Goal: Task Accomplishment & Management: Complete application form

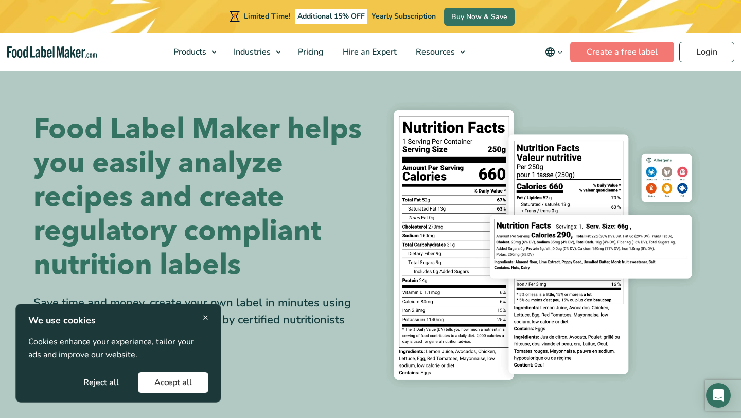
click at [165, 386] on button "Accept all" at bounding box center [173, 382] width 71 height 21
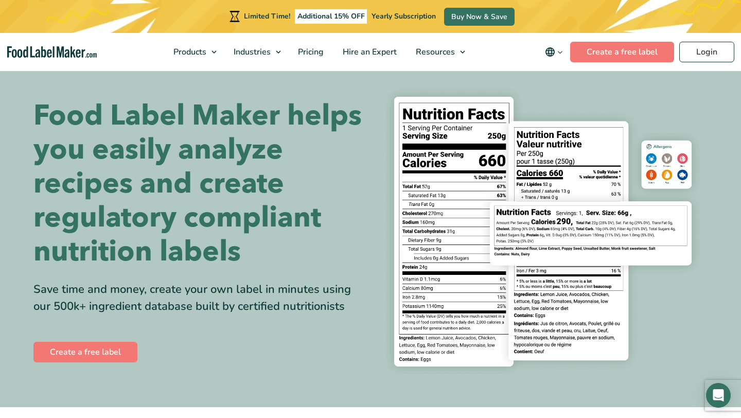
scroll to position [16, 0]
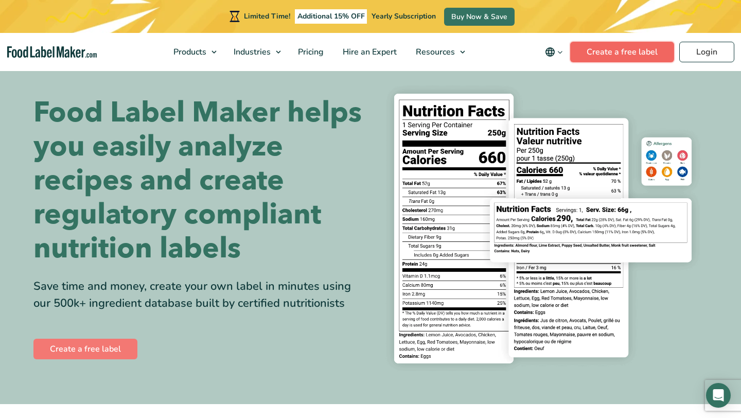
click at [657, 56] on link "Create a free label" at bounding box center [622, 52] width 104 height 21
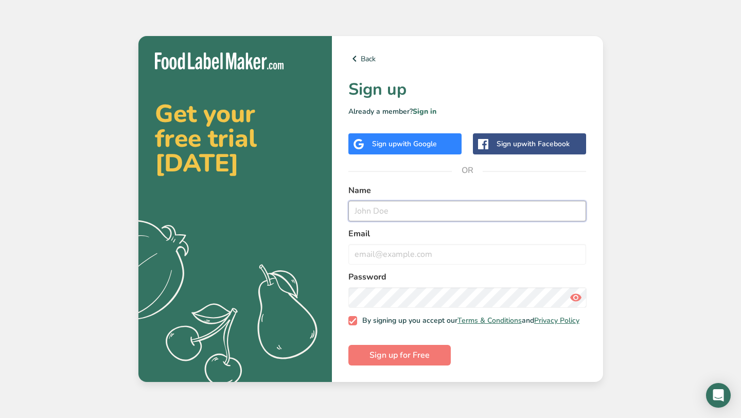
click at [499, 207] on input "text" at bounding box center [467, 211] width 238 height 21
type input "[PERSON_NAME]"
click at [497, 245] on input "email" at bounding box center [467, 254] width 238 height 21
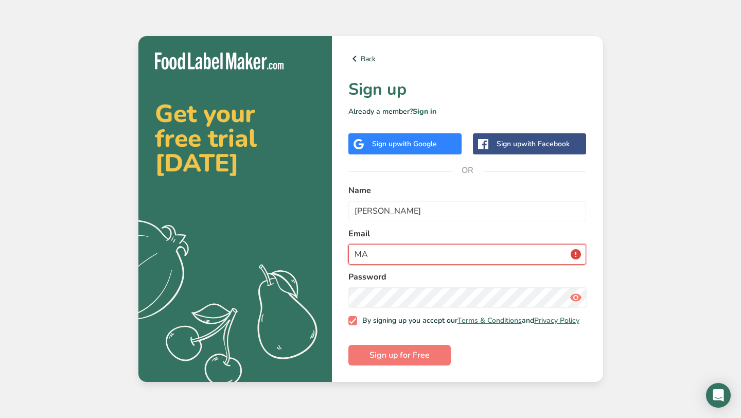
type input "M"
type input "madebymia25@outlook.com"
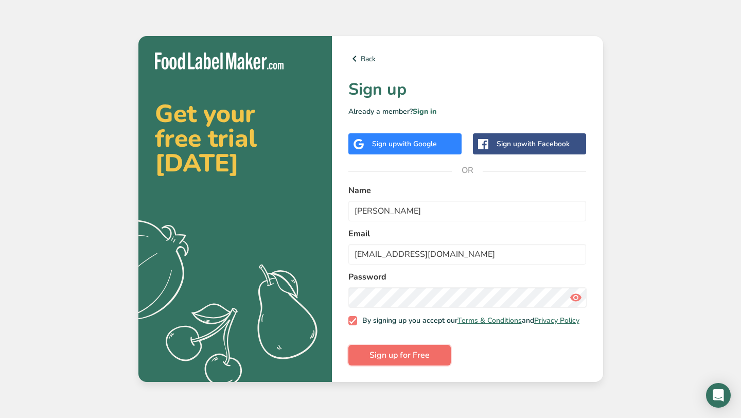
click at [438, 356] on button "Sign up for Free" at bounding box center [399, 355] width 102 height 21
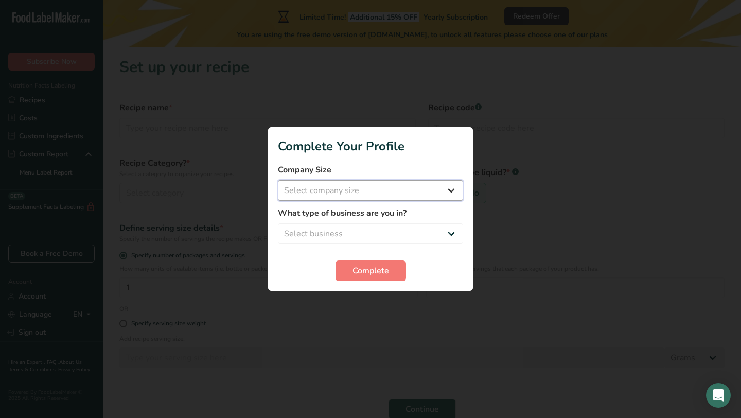
click at [443, 185] on select "Select company size Fewer than 10 Employees 10 to 50 Employees 51 to 500 Employ…" at bounding box center [370, 190] width 185 height 21
select select "1"
click at [432, 226] on select "Select business Packaged Food Manufacturer Restaurant & Cafe Bakery Meal Plans …" at bounding box center [370, 233] width 185 height 21
click at [430, 231] on select "Packaged Food Manufacturer Restaurant & Cafe Bakery Meal Plans & Catering Compa…" at bounding box center [370, 233] width 185 height 21
select select "3"
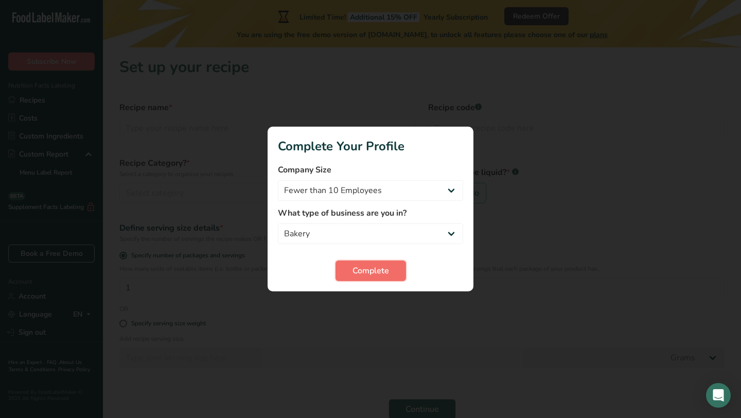
click at [382, 265] on span "Complete" at bounding box center [371, 271] width 37 height 12
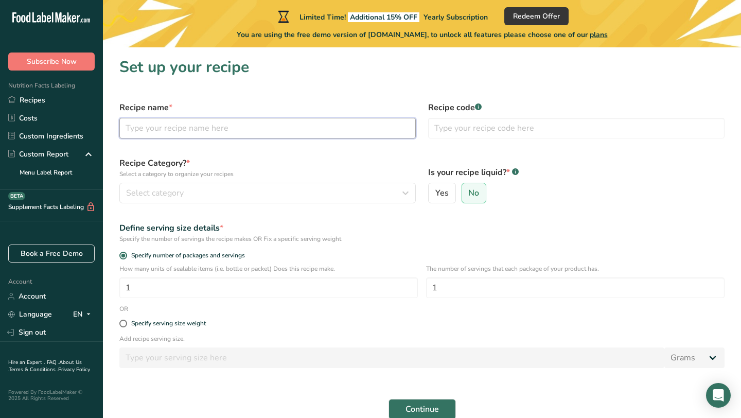
click at [329, 125] on input "text" at bounding box center [267, 128] width 297 height 21
type input "Cacao Energy Balls"
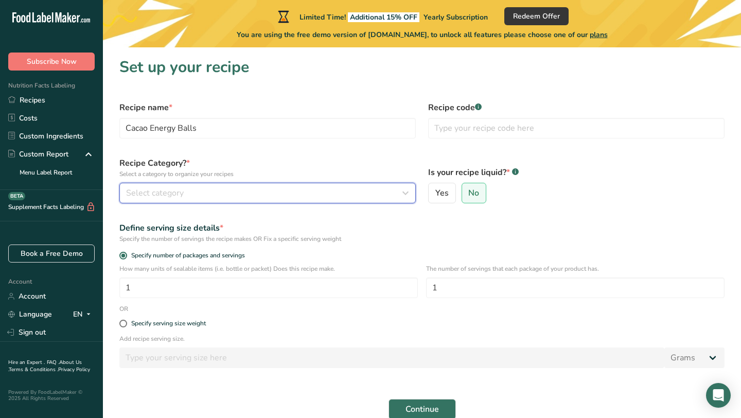
click at [266, 186] on button "Select category" at bounding box center [267, 193] width 297 height 21
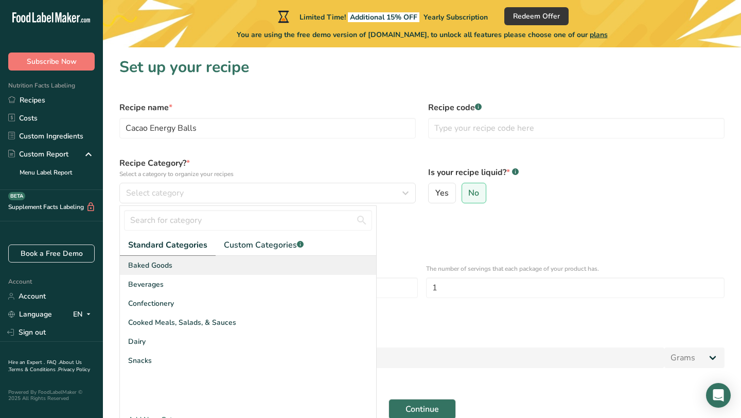
click at [194, 267] on div "Baked Goods" at bounding box center [248, 265] width 256 height 19
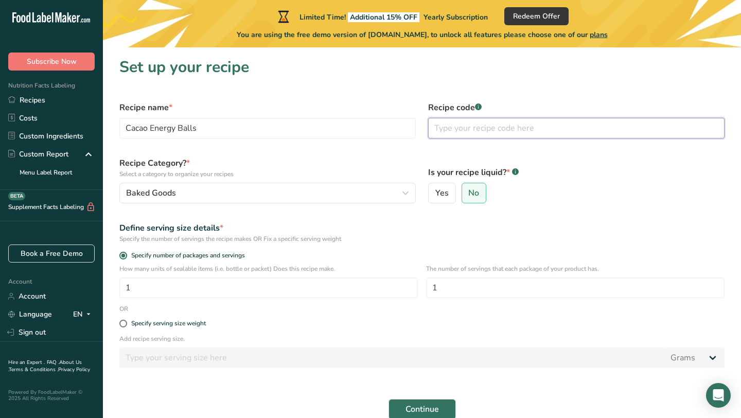
click at [477, 126] on input "text" at bounding box center [576, 128] width 297 height 21
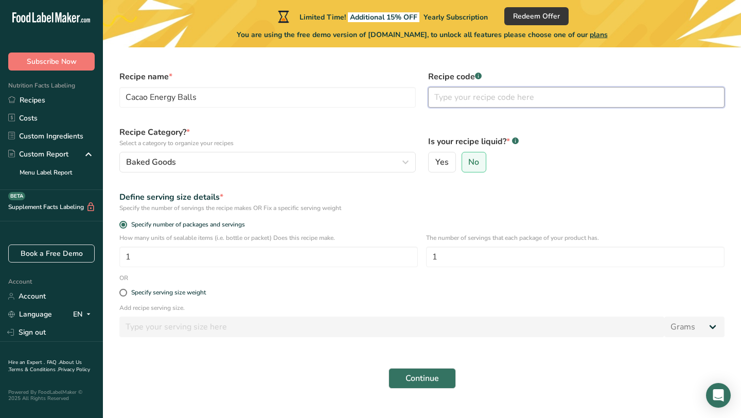
scroll to position [32, 0]
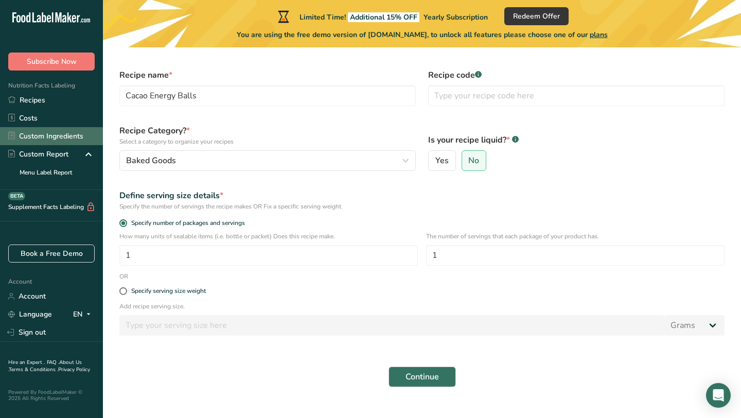
click at [50, 138] on link "Custom Ingredients" at bounding box center [51, 136] width 103 height 18
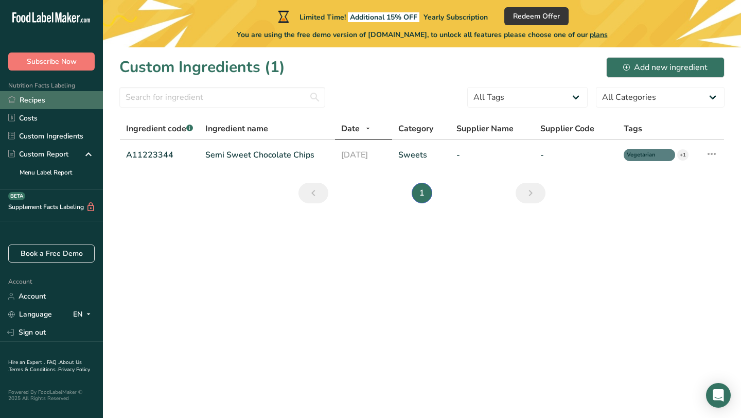
click at [42, 104] on link "Recipes" at bounding box center [51, 100] width 103 height 18
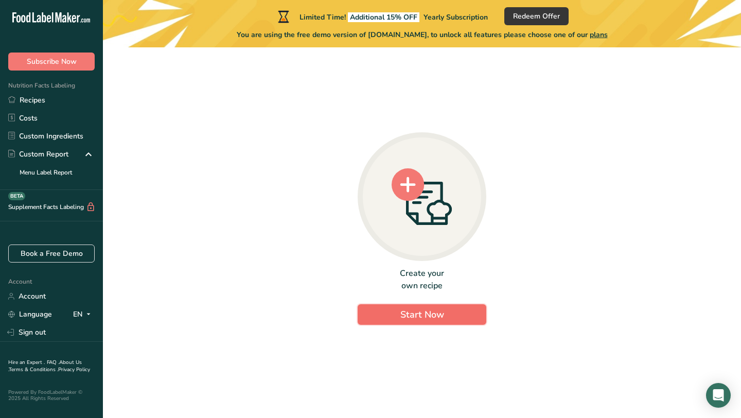
click at [387, 321] on button "Start Now" at bounding box center [422, 314] width 129 height 21
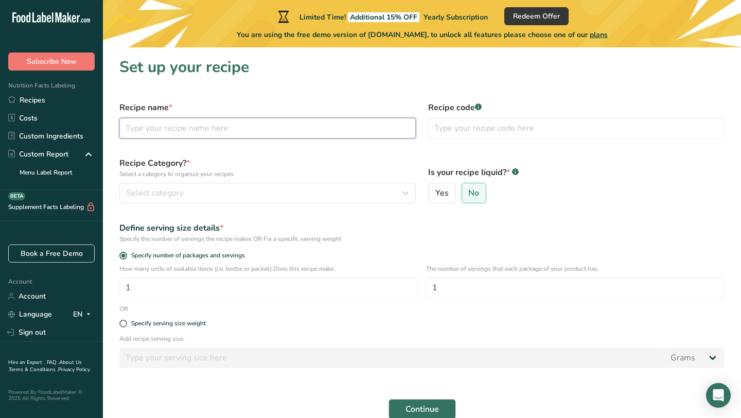
click at [271, 127] on input "text" at bounding box center [267, 128] width 297 height 21
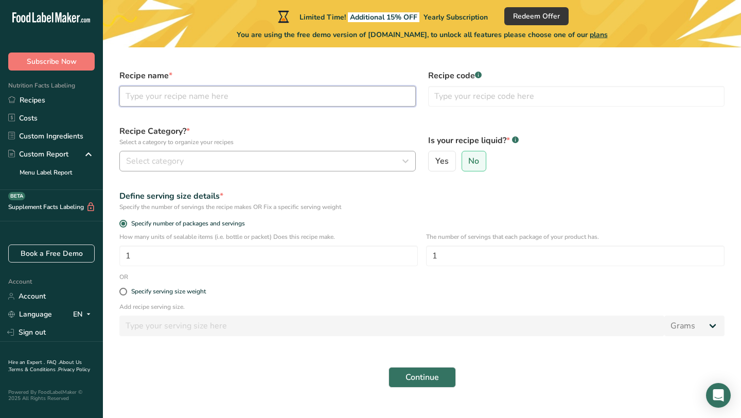
scroll to position [51, 0]
